Goal: Task Accomplishment & Management: Use online tool/utility

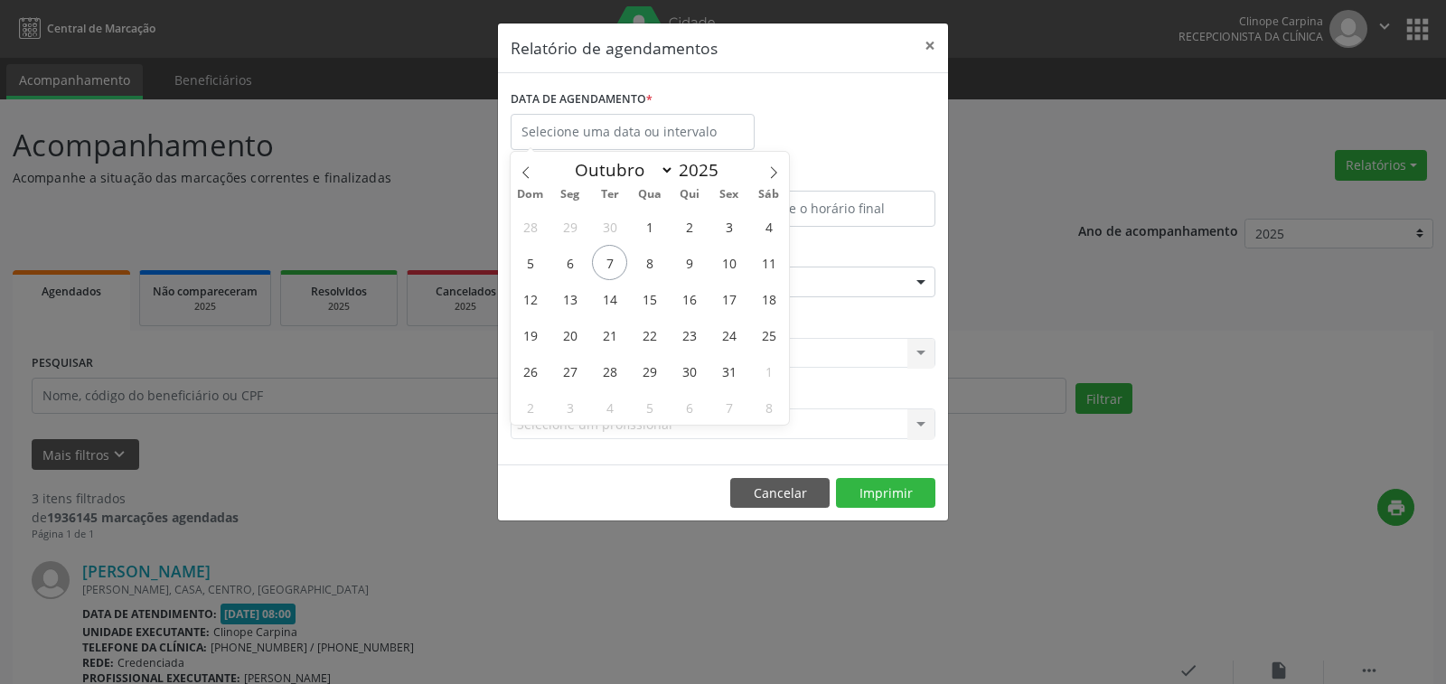
select select "9"
click at [569, 259] on span "6" at bounding box center [569, 262] width 35 height 35
type input "[DATE]"
click at [569, 259] on span "6" at bounding box center [569, 262] width 35 height 35
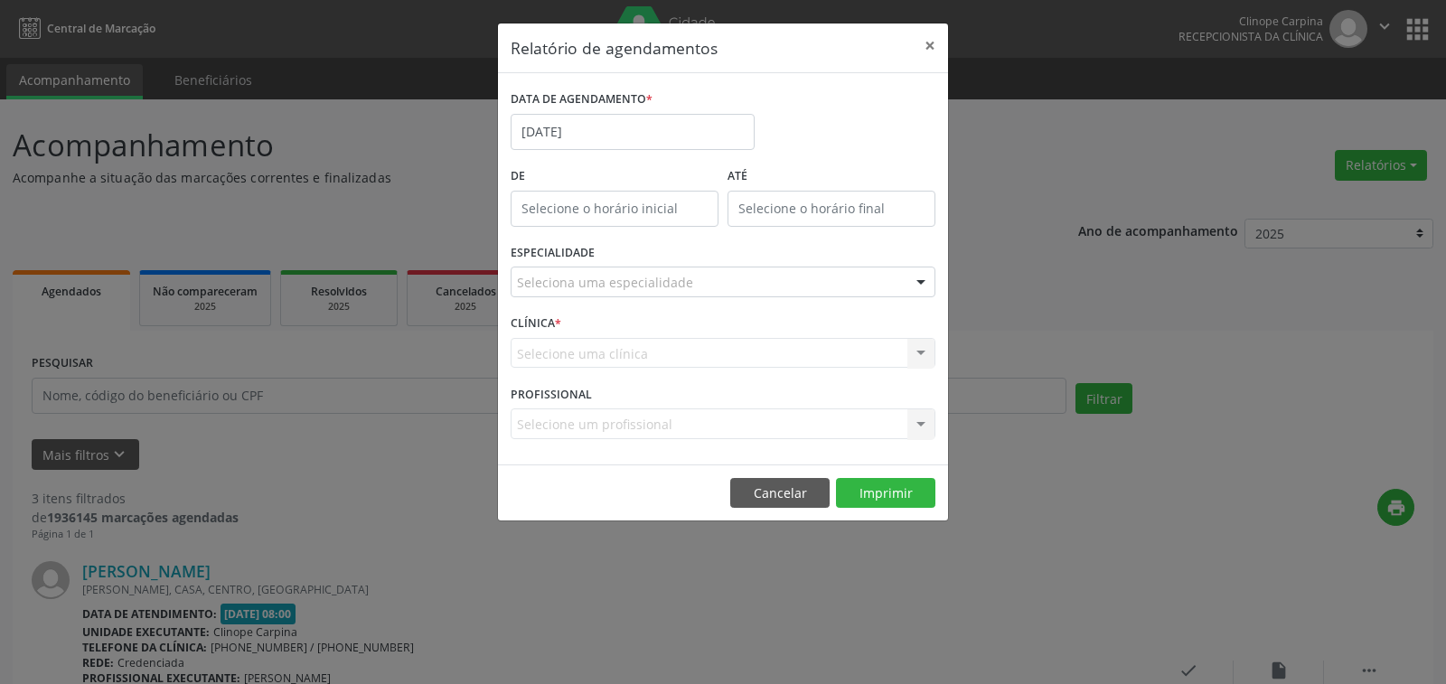
click at [644, 293] on div "Seleciona uma especialidade" at bounding box center [723, 282] width 425 height 31
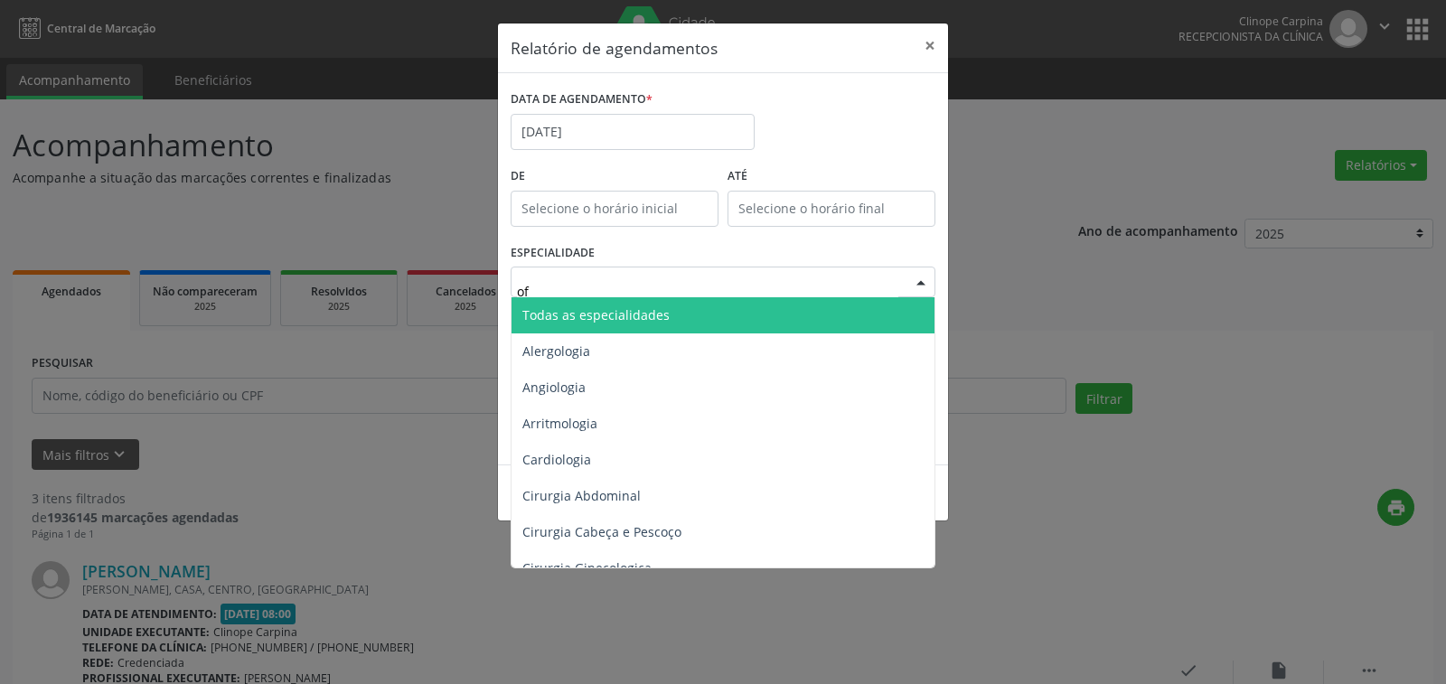
type input "oft"
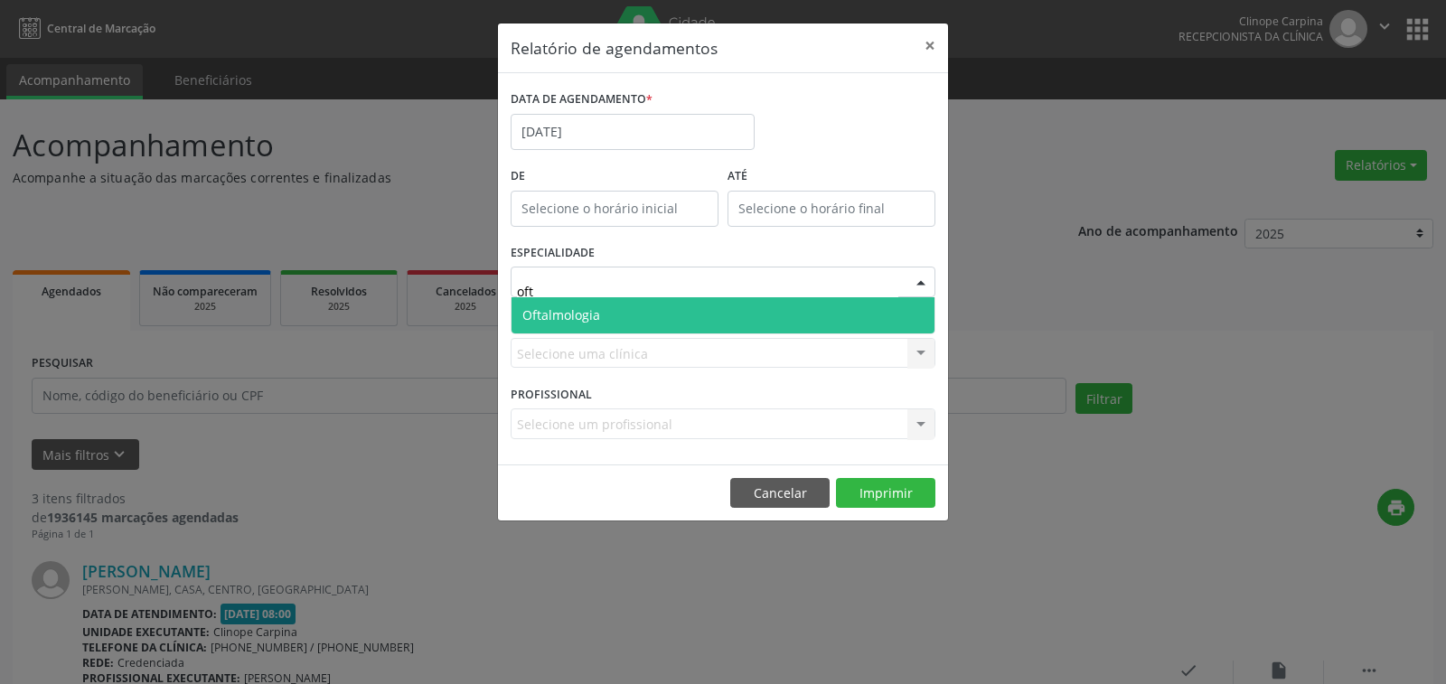
click at [644, 323] on span "Oftalmologia" at bounding box center [723, 315] width 423 height 36
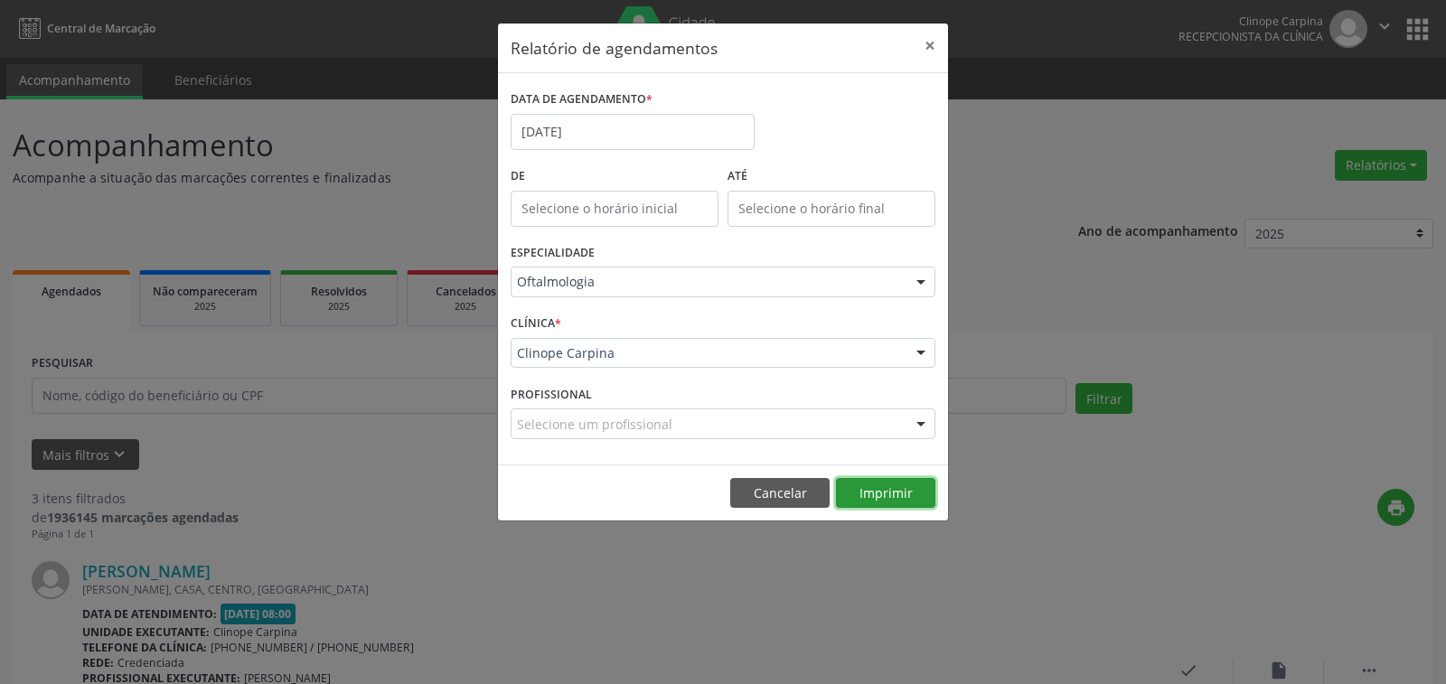
click at [887, 493] on button "Imprimir" at bounding box center [885, 493] width 99 height 31
click at [607, 133] on body "Central de Marcação Clinope Carpina Recepcionista da clínica  Configurações Sa…" at bounding box center [723, 342] width 1446 height 684
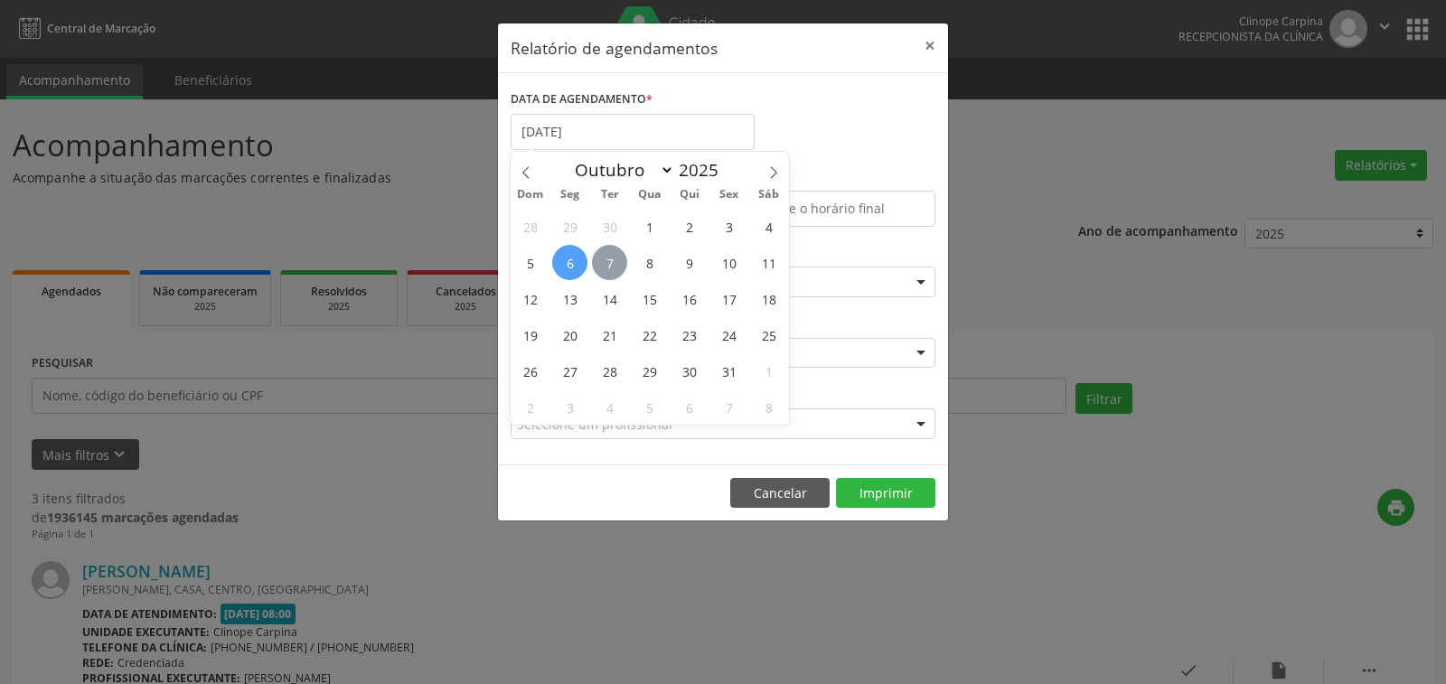
click at [611, 266] on span "7" at bounding box center [609, 262] width 35 height 35
type input "[DATE]"
click at [612, 265] on span "7" at bounding box center [609, 262] width 35 height 35
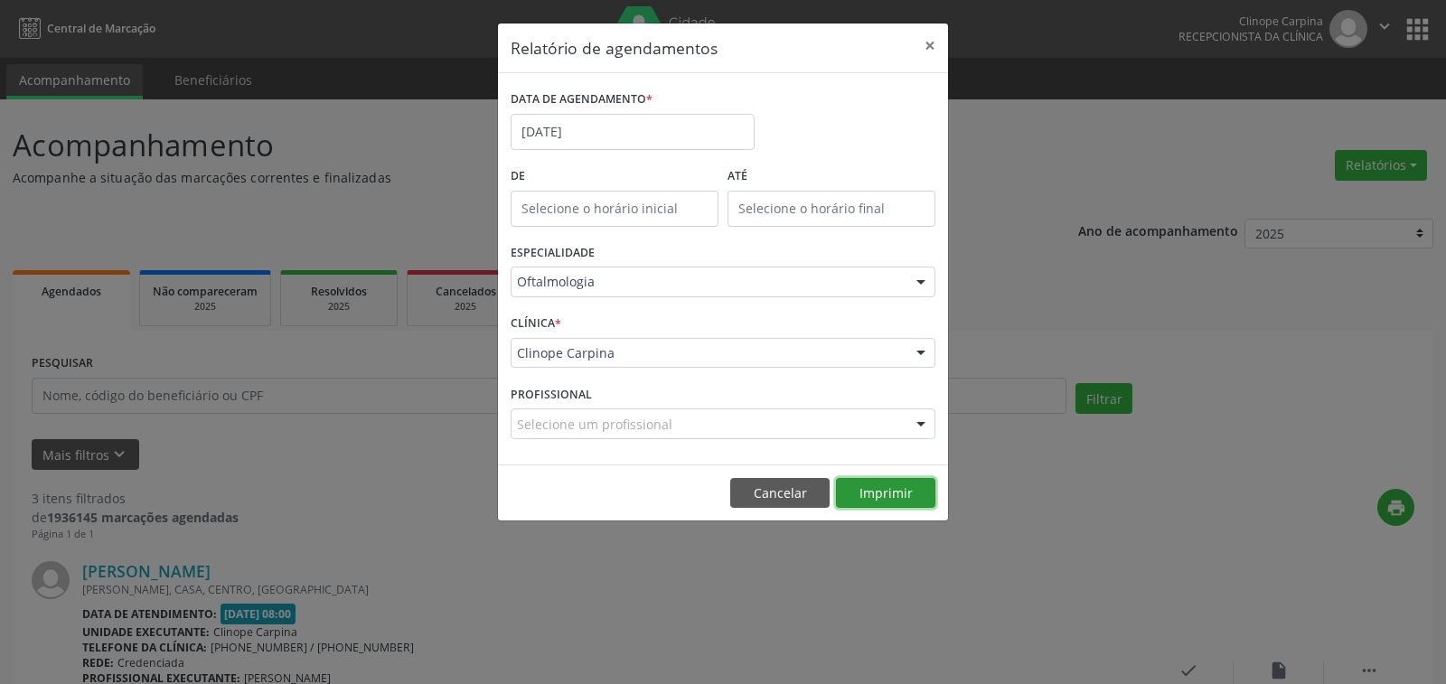
click at [873, 495] on button "Imprimir" at bounding box center [885, 493] width 99 height 31
click at [623, 134] on body "Central de Marcação Clinope Carpina Recepcionista da clínica  Configurações Sa…" at bounding box center [723, 342] width 1446 height 684
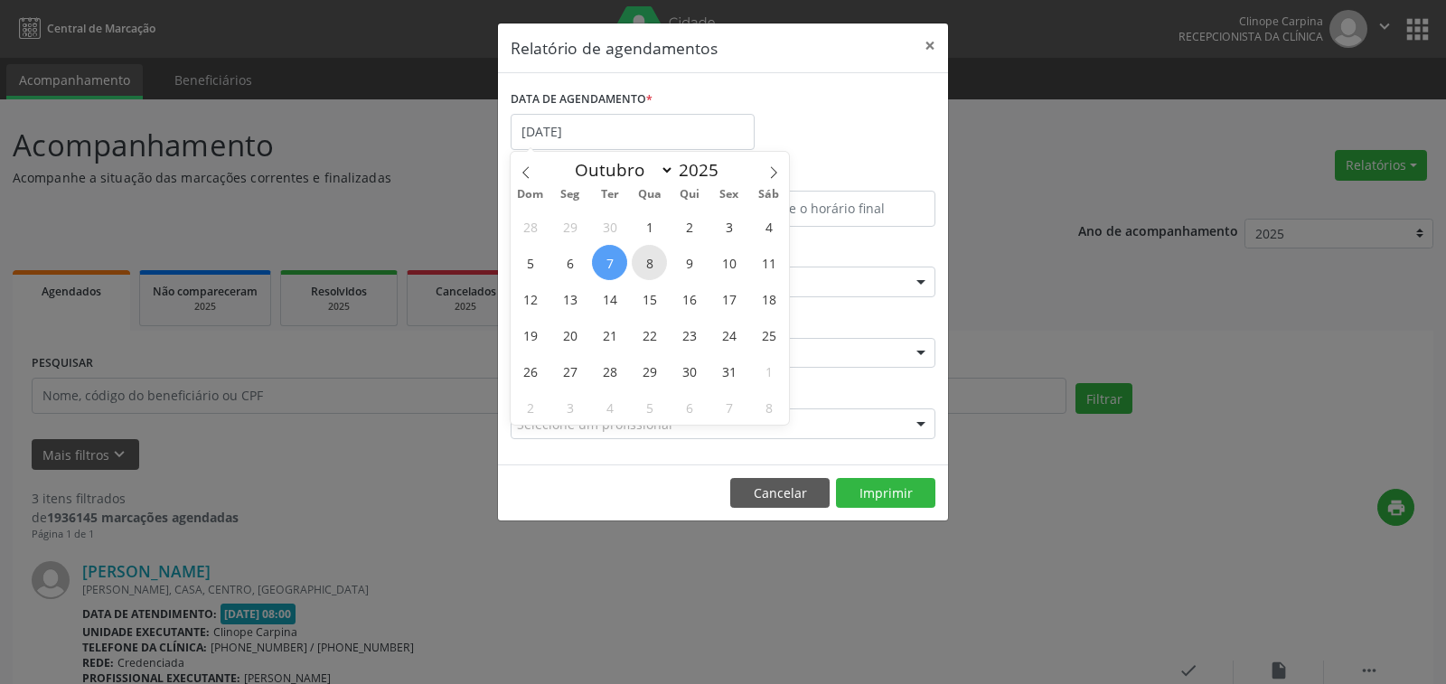
click at [651, 260] on span "8" at bounding box center [649, 262] width 35 height 35
type input "08/10/2025"
click at [651, 260] on span "8" at bounding box center [649, 262] width 35 height 35
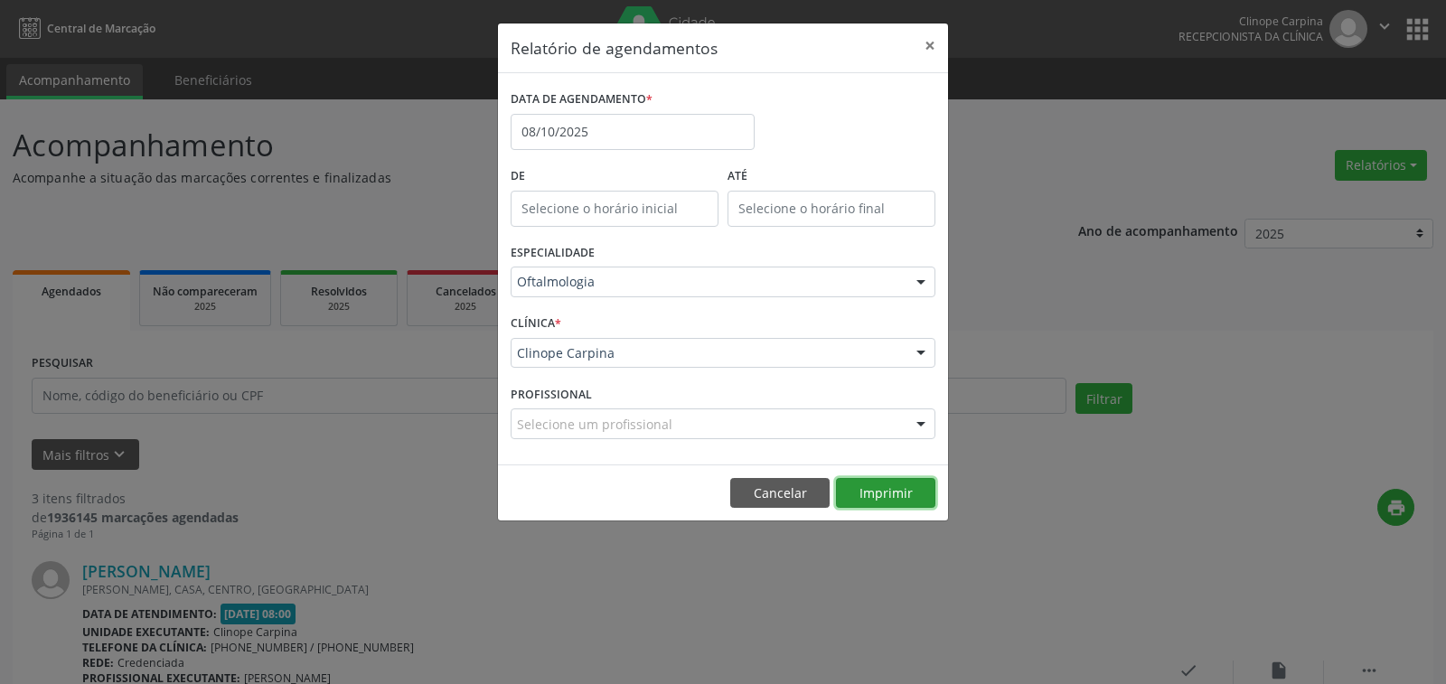
click at [862, 480] on button "Imprimir" at bounding box center [885, 493] width 99 height 31
click at [608, 133] on body "Central de Marcação Clinope Carpina Recepcionista da clínica  Configurações Sa…" at bounding box center [723, 342] width 1446 height 684
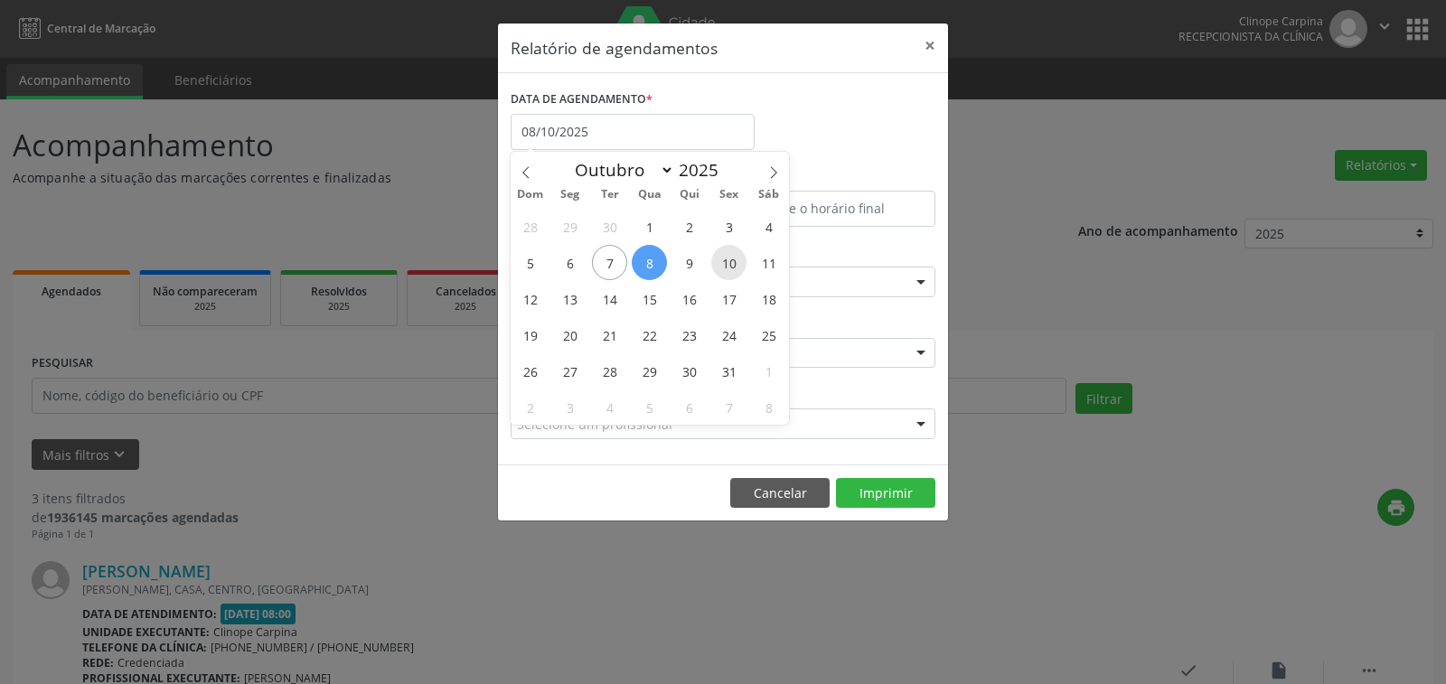
click at [734, 260] on span "10" at bounding box center [728, 262] width 35 height 35
type input "[DATE]"
click at [734, 260] on span "10" at bounding box center [728, 262] width 35 height 35
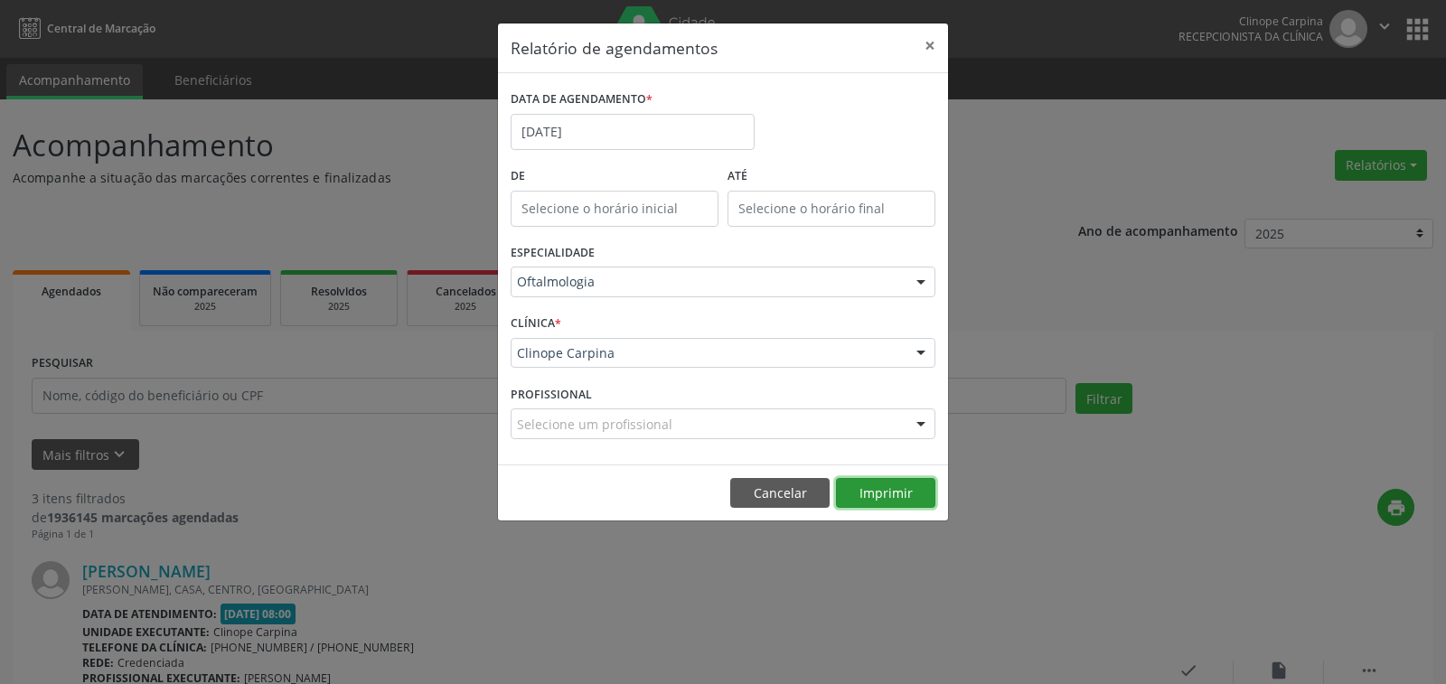
click at [877, 495] on button "Imprimir" at bounding box center [885, 493] width 99 height 31
click at [927, 44] on button "×" at bounding box center [930, 46] width 36 height 44
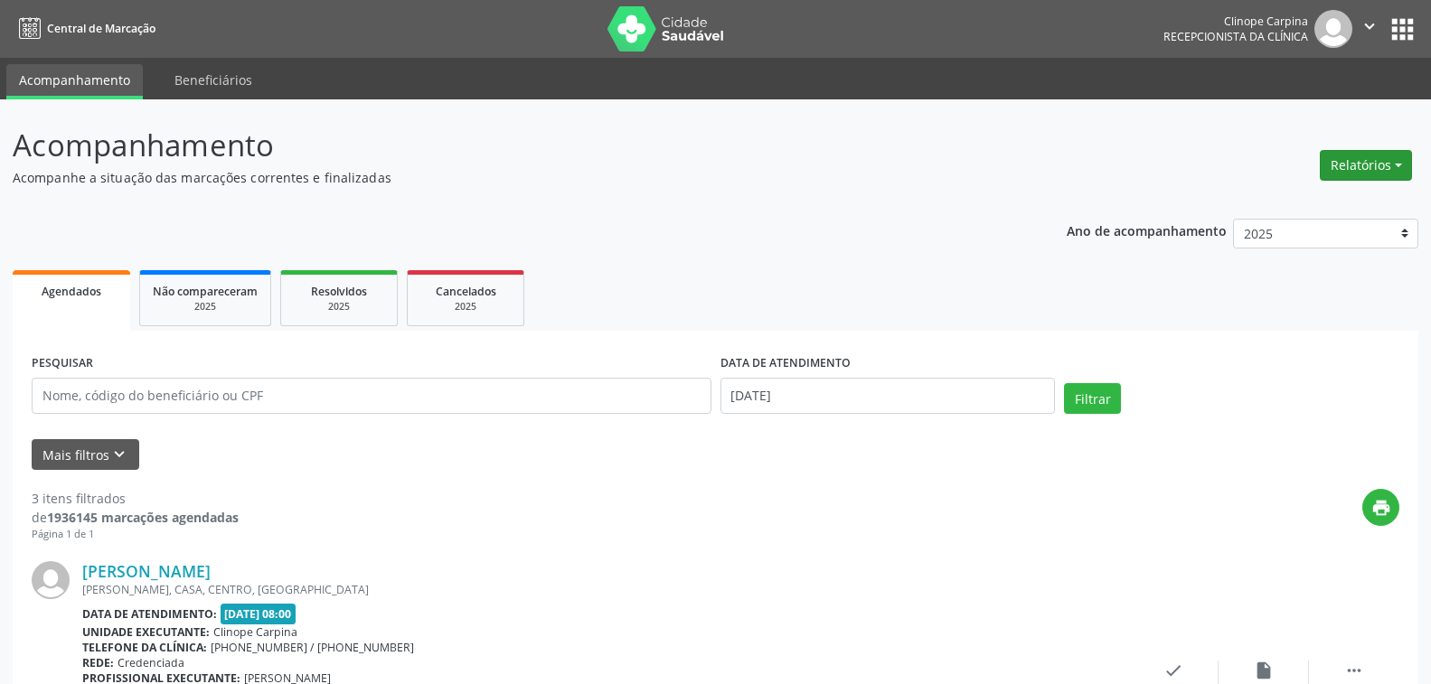
click at [1372, 168] on button "Relatórios" at bounding box center [1366, 165] width 92 height 31
click at [1281, 207] on link "Agendamentos" at bounding box center [1314, 204] width 194 height 25
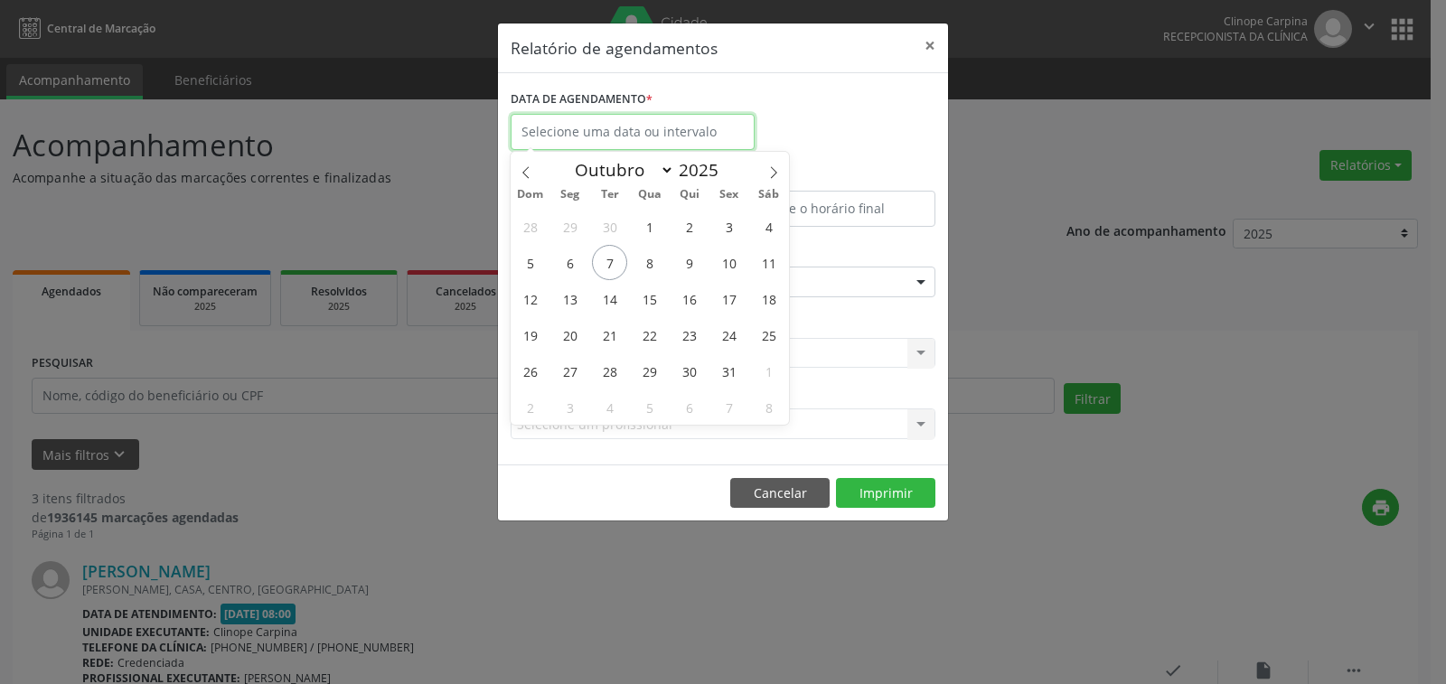
click at [612, 138] on input "text" at bounding box center [633, 132] width 244 height 36
click at [565, 297] on span "13" at bounding box center [569, 298] width 35 height 35
type input "[DATE]"
click at [565, 297] on span "13" at bounding box center [569, 298] width 35 height 35
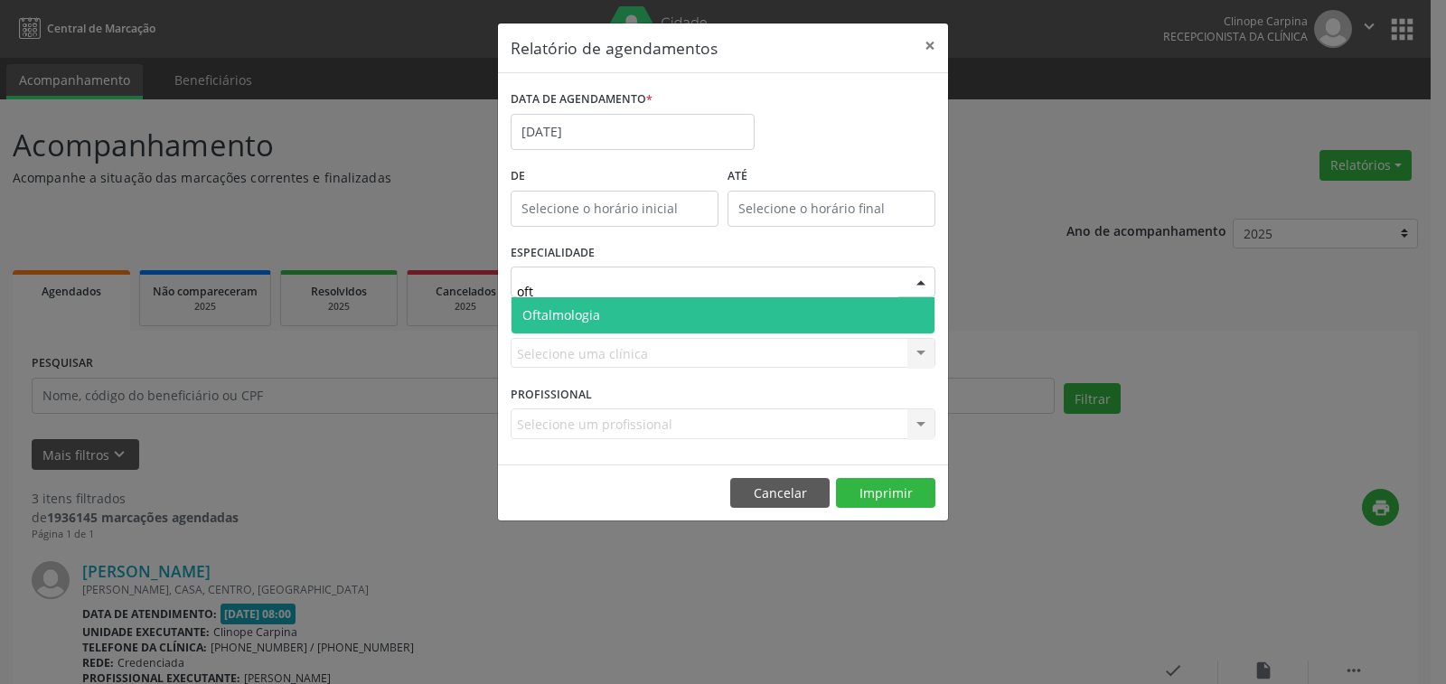
type input "ofta"
click at [593, 314] on span "Oftalmologia" at bounding box center [561, 314] width 78 height 17
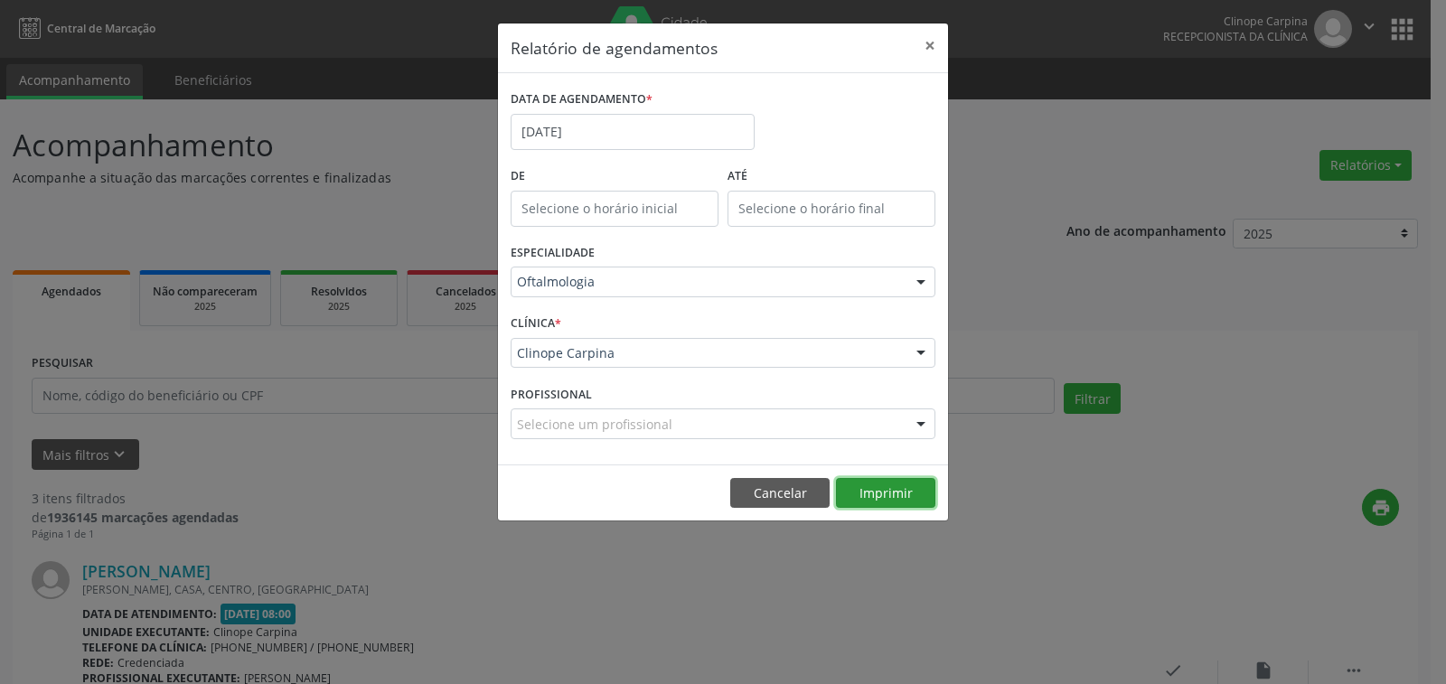
click at [899, 492] on button "Imprimir" at bounding box center [885, 493] width 99 height 31
click at [927, 42] on button "×" at bounding box center [930, 46] width 36 height 44
